Goal: Task Accomplishment & Management: Complete application form

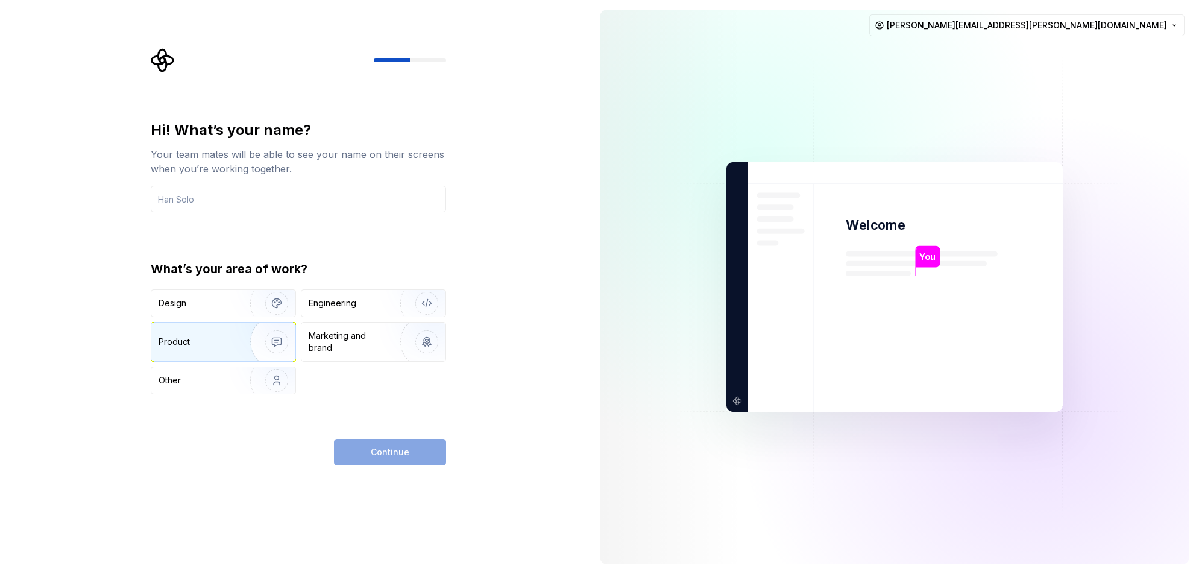
click at [230, 336] on img "button" at bounding box center [268, 341] width 77 height 81
click at [251, 292] on img "button" at bounding box center [268, 303] width 77 height 81
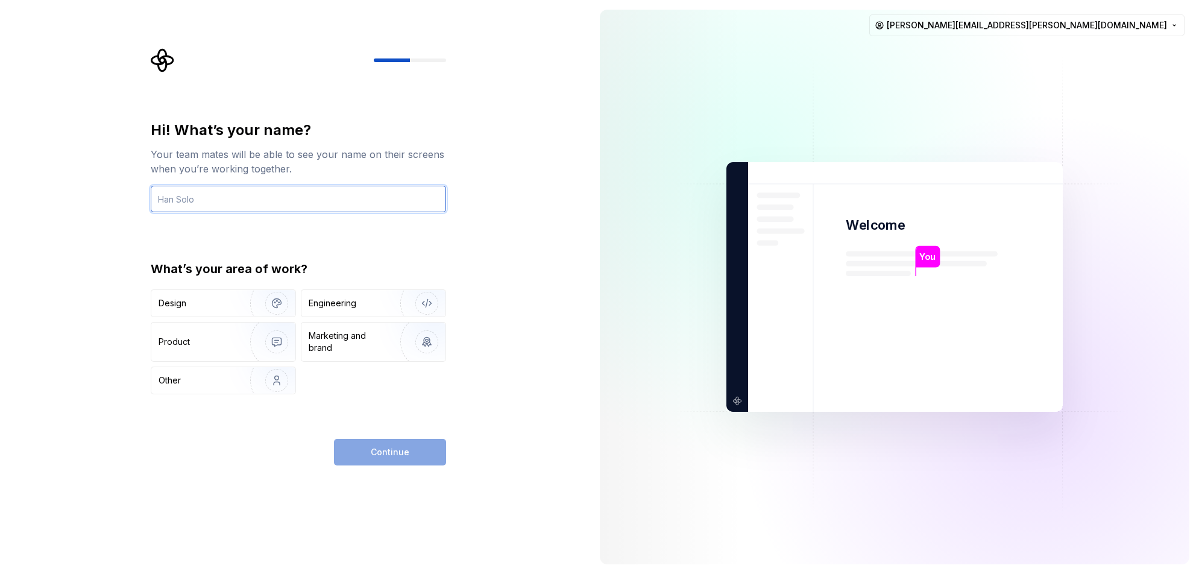
type input "[PERSON_NAME][EMAIL_ADDRESS][PERSON_NAME][DOMAIN_NAME]"
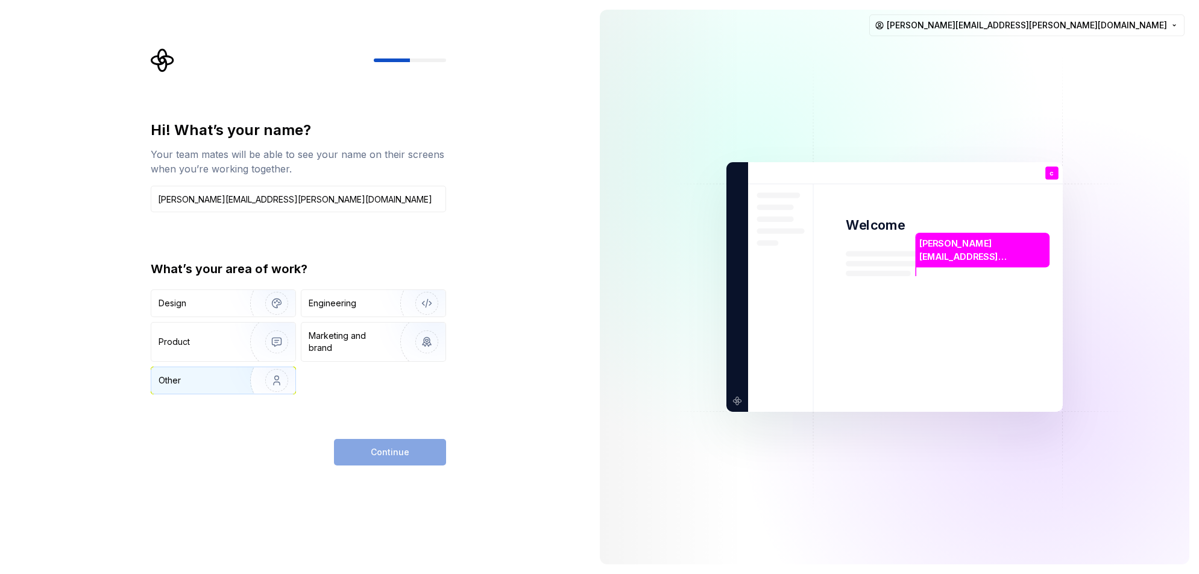
click at [202, 383] on div "Other" at bounding box center [194, 380] width 71 height 12
click at [386, 453] on span "Continue" at bounding box center [390, 452] width 39 height 12
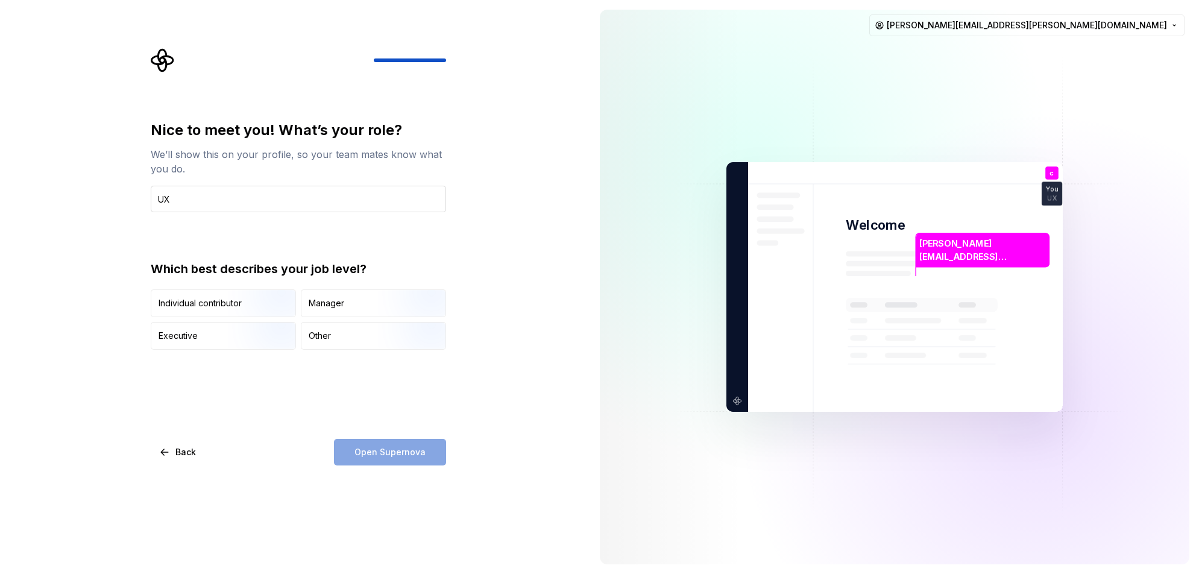
type input "U"
type input "Assistant Director of UX"
click at [249, 306] on img "button" at bounding box center [266, 318] width 77 height 81
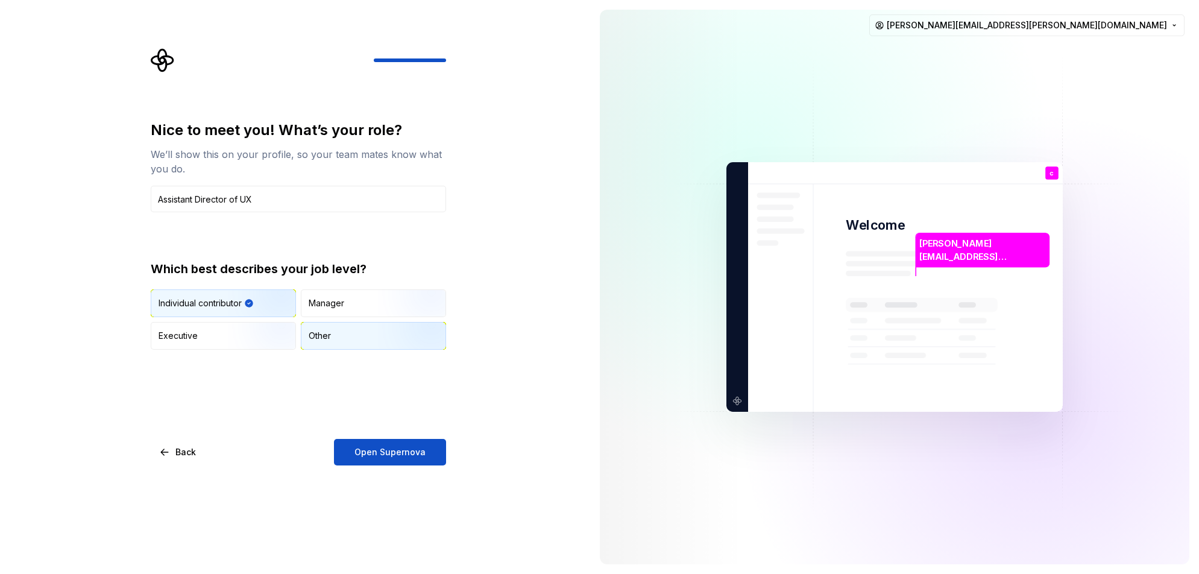
click at [378, 342] on img "button" at bounding box center [416, 351] width 77 height 81
click at [385, 455] on span "Open Supernova" at bounding box center [390, 452] width 71 height 12
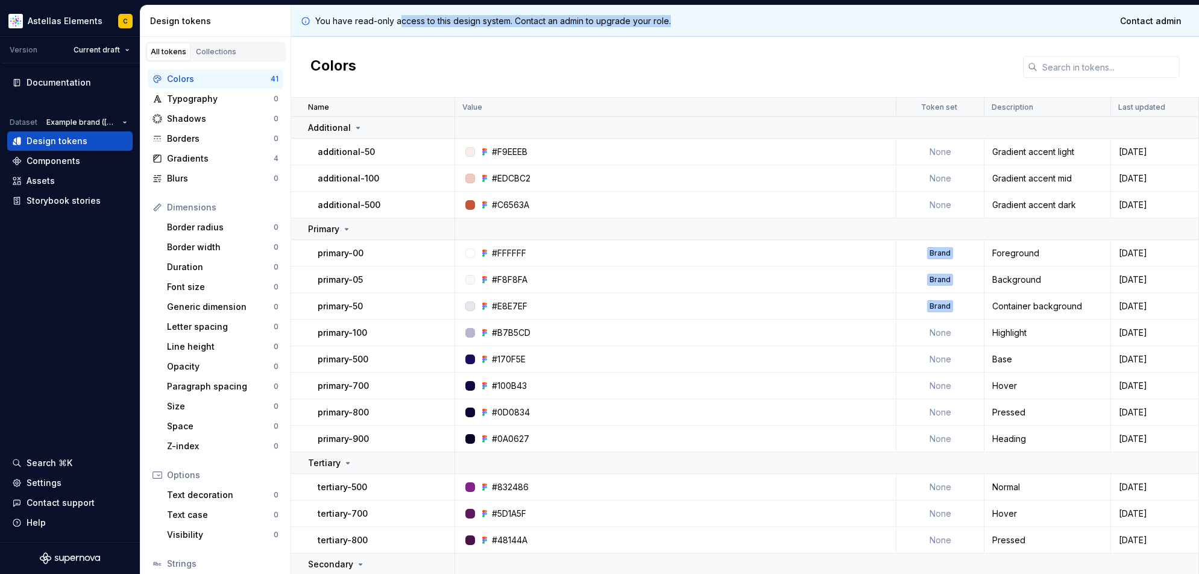
drag, startPoint x: 402, startPoint y: 22, endPoint x: 674, endPoint y: 33, distance: 272.2
click at [674, 33] on div "You have read-only access to this design system. Contact an admin to upgrade yo…" at bounding box center [745, 20] width 908 height 31
click at [435, 22] on p "You have read-only access to this design system. Contact an admin to upgrade yo…" at bounding box center [493, 21] width 356 height 12
